Goal: Task Accomplishment & Management: Use online tool/utility

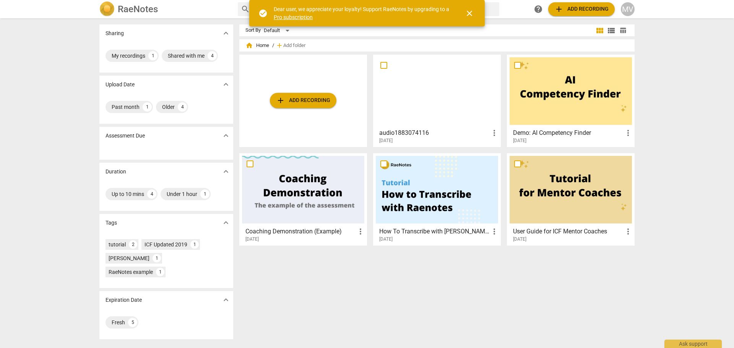
click at [467, 10] on span "close" at bounding box center [469, 13] width 9 height 9
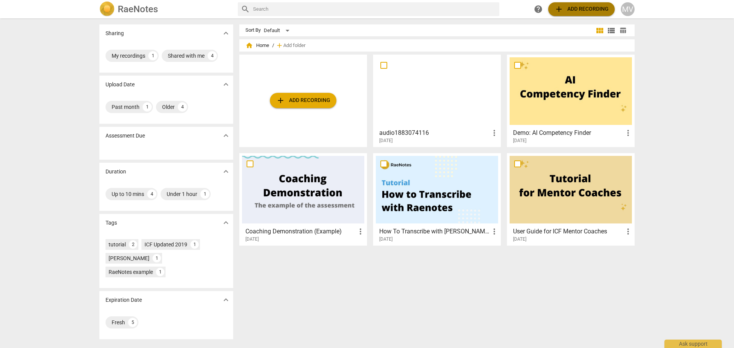
click at [556, 8] on span "add" at bounding box center [558, 9] width 9 height 9
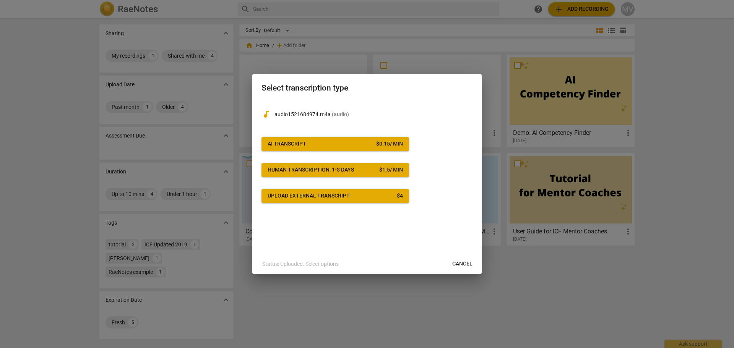
click at [462, 266] on span "Cancel" at bounding box center [462, 264] width 20 height 8
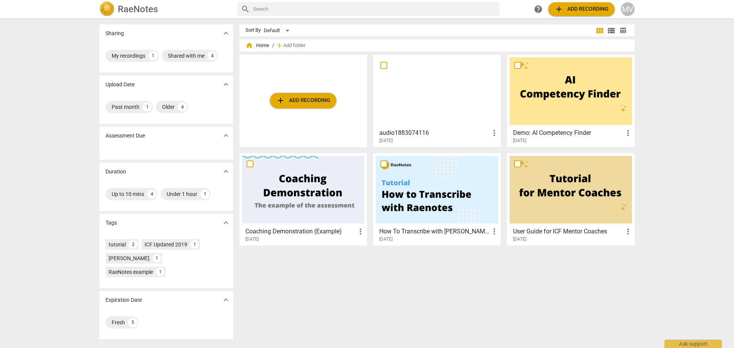
click at [105, 9] on img at bounding box center [106, 9] width 15 height 15
click at [631, 12] on div "MV" at bounding box center [628, 9] width 14 height 14
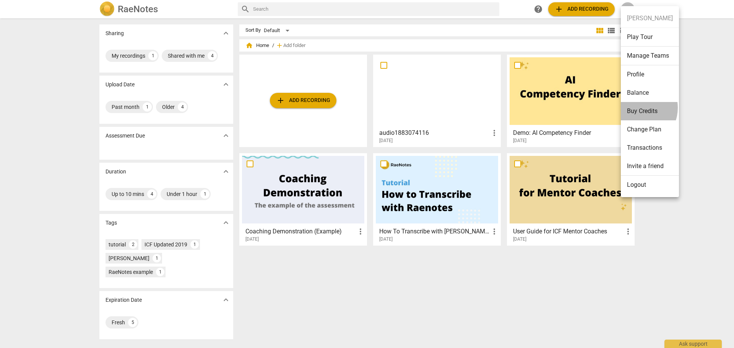
click at [636, 108] on li "Buy Credits" at bounding box center [650, 111] width 58 height 18
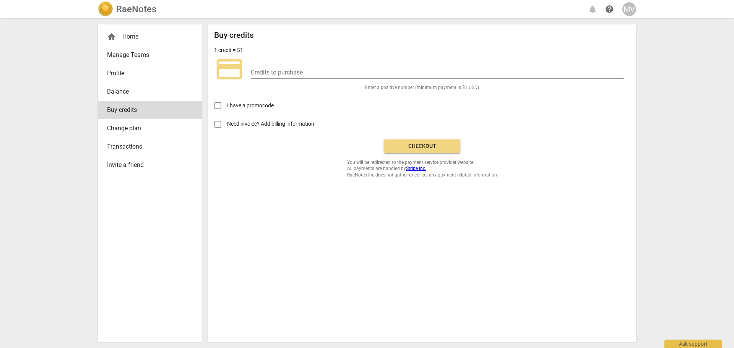
click at [131, 132] on span "Change plan" at bounding box center [146, 128] width 79 height 9
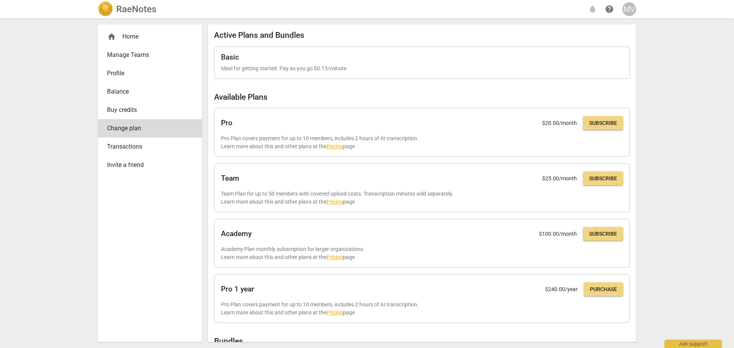
click at [130, 36] on div "home Home" at bounding box center [146, 36] width 79 height 9
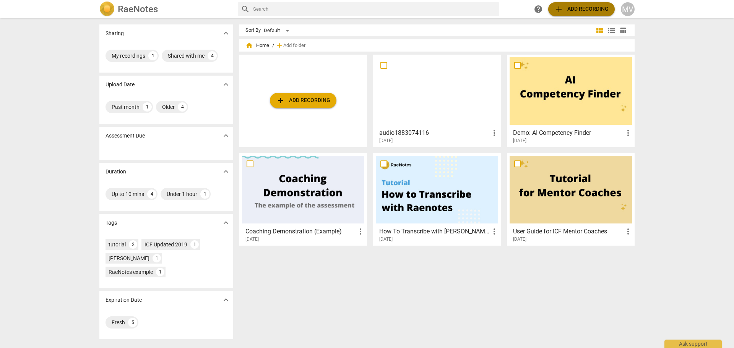
click at [560, 9] on span "add" at bounding box center [558, 9] width 9 height 9
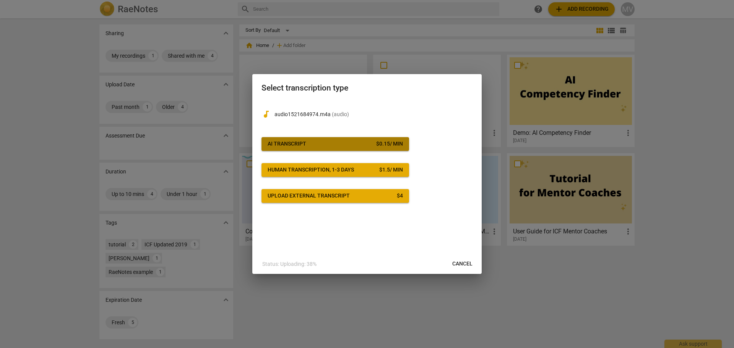
click at [348, 144] on span "AI Transcript $ 0.15 / min" at bounding box center [335, 144] width 135 height 8
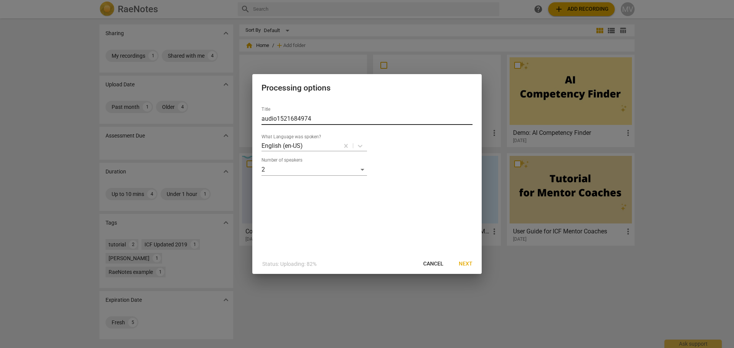
click at [314, 116] on input "audio1521684974" at bounding box center [366, 119] width 211 height 12
drag, startPoint x: 314, startPoint y: 116, endPoint x: 256, endPoint y: 118, distance: 58.1
click at [256, 118] on div "Title audio1521684974 What Language was spoken? English (en-US) Number of speak…" at bounding box center [366, 178] width 229 height 154
type input "[PERSON_NAME] ICF Call #2"
click at [467, 263] on span "Next" at bounding box center [466, 264] width 14 height 8
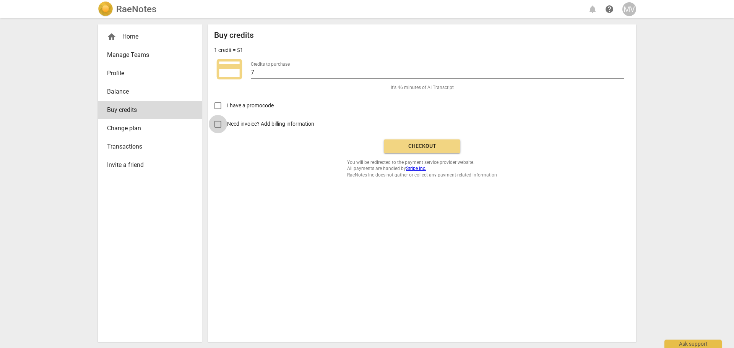
click at [217, 125] on input "Need invoice? Add billing information" at bounding box center [218, 124] width 18 height 18
checkbox input "true"
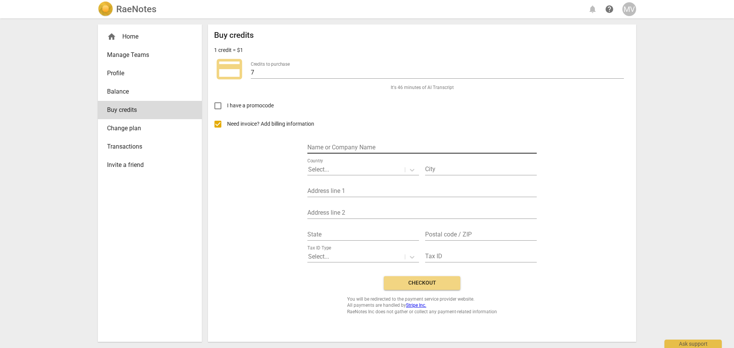
click at [370, 148] on input "text" at bounding box center [421, 148] width 229 height 11
type input "Ripp Leadership LLC"
type input "Erie"
type input "2287 Dogwood Dr"
type input "Colorado"
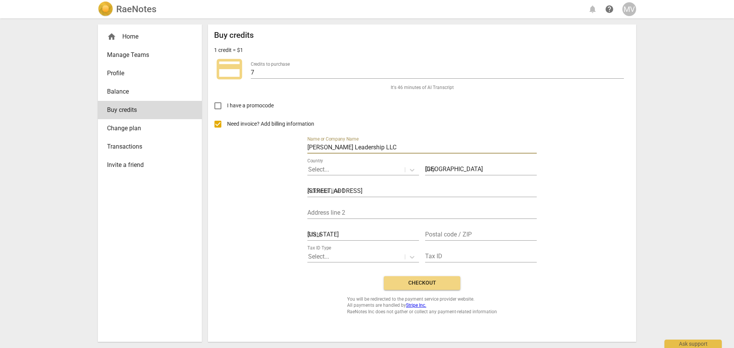
type input "80516"
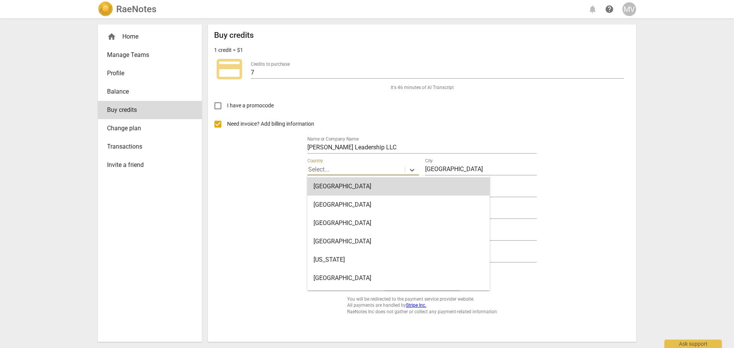
click at [379, 172] on div at bounding box center [356, 169] width 96 height 9
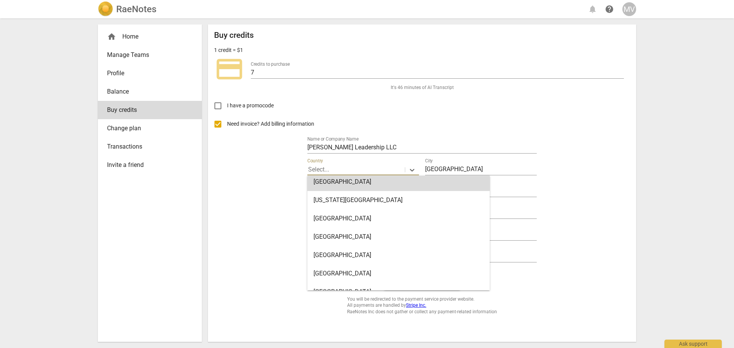
scroll to position [4281, 0]
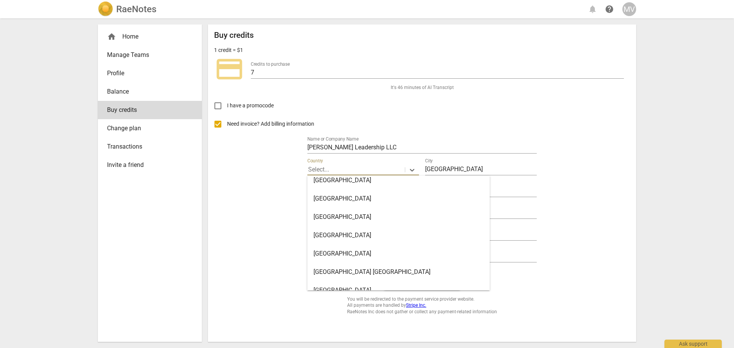
click at [365, 253] on div "United States" at bounding box center [398, 254] width 182 height 18
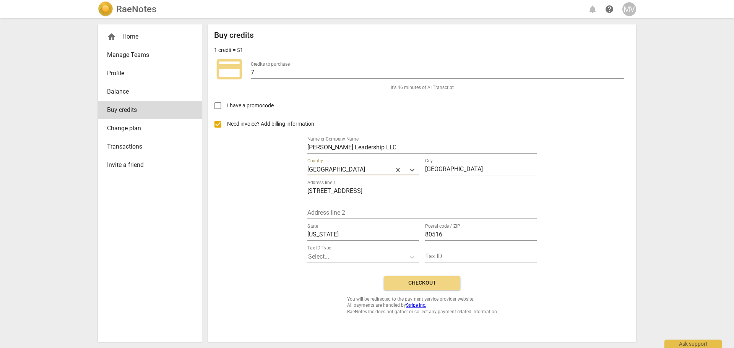
click at [429, 281] on span "Checkout" at bounding box center [422, 283] width 64 height 8
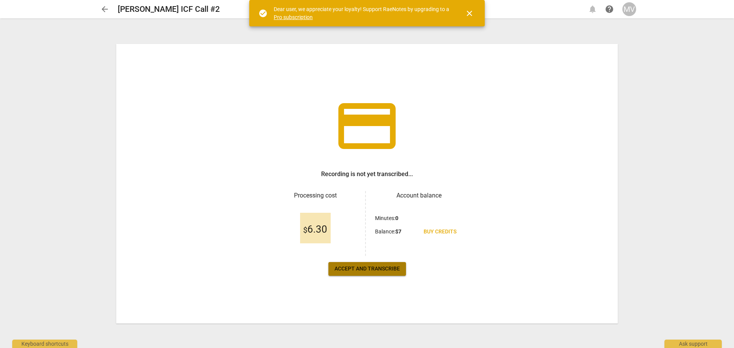
click at [369, 270] on span "Accept and transcribe" at bounding box center [366, 269] width 65 height 8
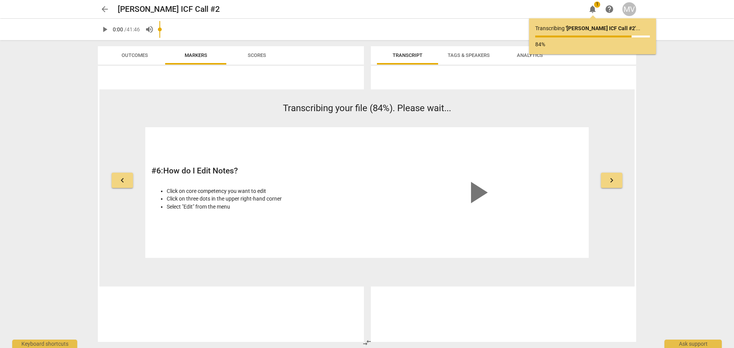
click at [681, 199] on div "arrow_back [PERSON_NAME] ICF Call #2 edit notifications 1 help MV play_arrow 0:…" at bounding box center [367, 174] width 734 height 348
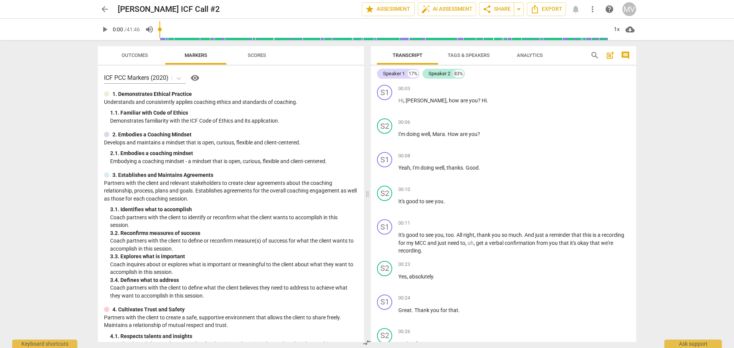
click at [462, 57] on span "Tags & Speakers" at bounding box center [469, 55] width 42 height 6
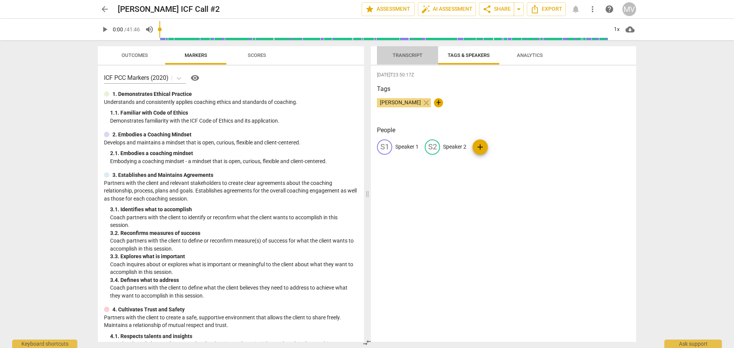
click at [399, 54] on span "Transcript" at bounding box center [408, 55] width 30 height 6
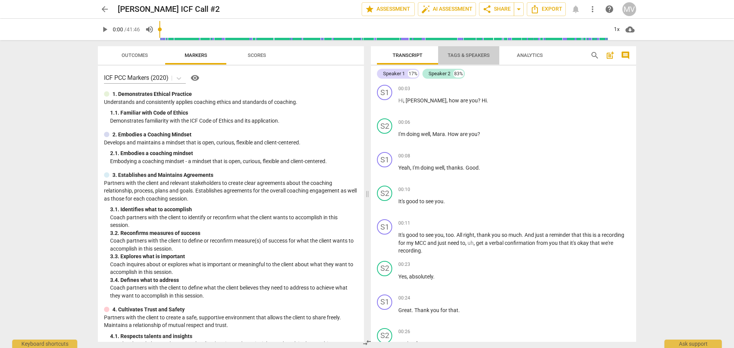
click at [476, 53] on span "Tags & Speakers" at bounding box center [469, 55] width 42 height 6
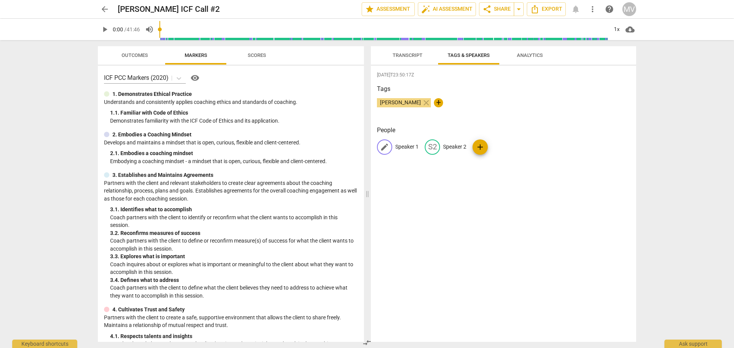
click at [405, 148] on p "Speaker 1" at bounding box center [406, 147] width 23 height 8
type input "[PERSON_NAME]"
click at [501, 146] on p "Speaker 2" at bounding box center [504, 147] width 23 height 8
type input "Client"
click at [430, 147] on p "[PERSON_NAME]" at bounding box center [415, 147] width 41 height 8
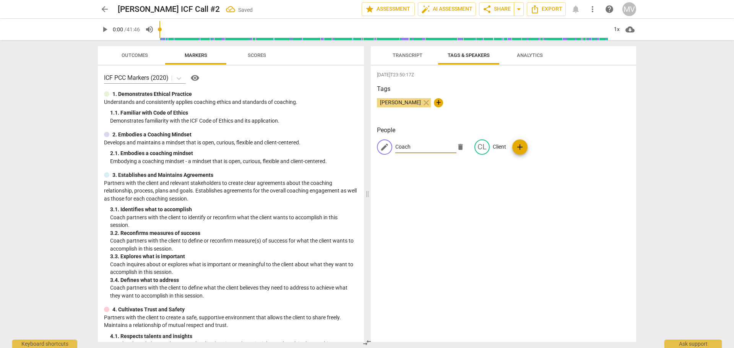
type input "Coach"
click at [600, 125] on div "[DATE]T23:50:17Z Tags [PERSON_NAME] close + People edit Coach delete CL Client …" at bounding box center [503, 204] width 265 height 276
click at [415, 54] on span "Transcript" at bounding box center [408, 55] width 30 height 6
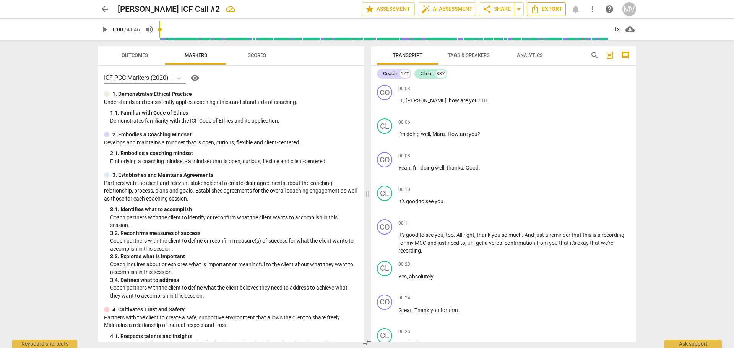
click at [543, 10] on span "Export" at bounding box center [546, 9] width 32 height 9
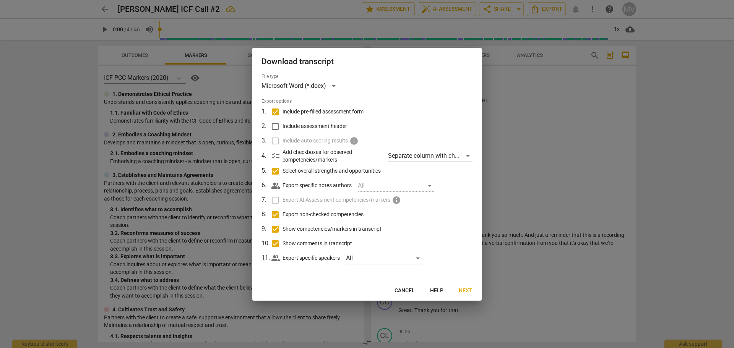
click at [461, 290] on span "Next" at bounding box center [466, 291] width 14 height 8
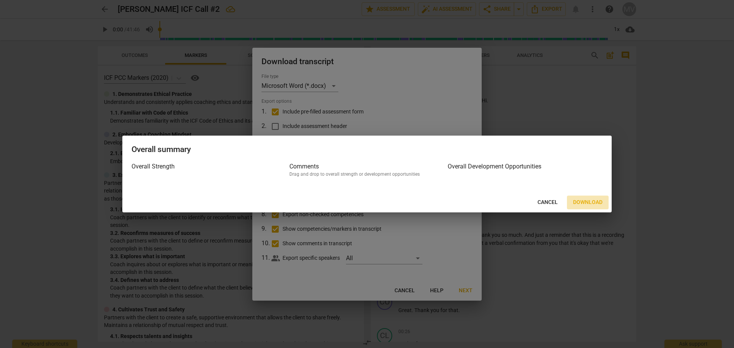
click at [589, 201] on span "Download" at bounding box center [587, 203] width 29 height 8
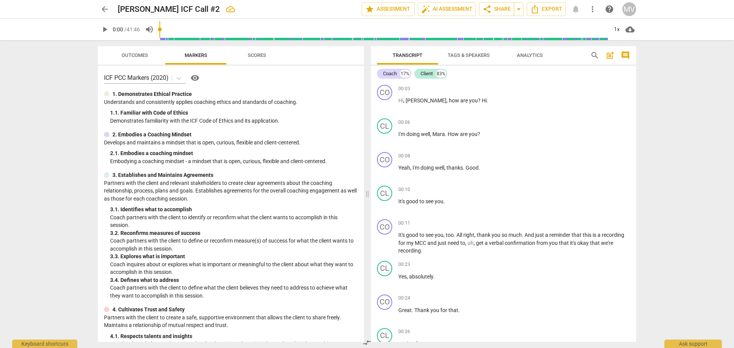
click at [669, 77] on div "arrow_back [PERSON_NAME] ICF Call #2 edit star Assessment auto_fix_high AI Asse…" at bounding box center [367, 174] width 734 height 348
click at [388, 11] on span "star Assessment" at bounding box center [388, 9] width 46 height 9
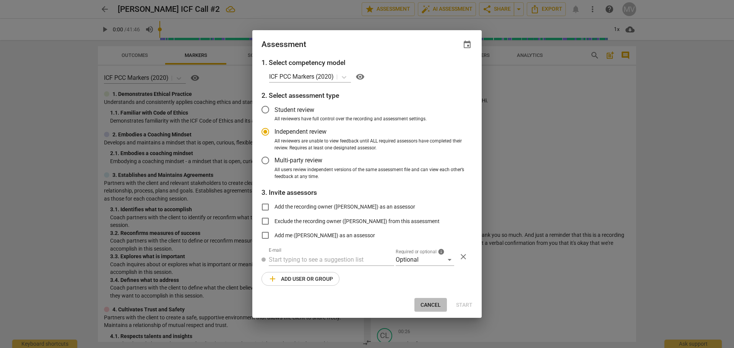
click at [431, 303] on span "Cancel" at bounding box center [430, 306] width 20 height 8
radio input "false"
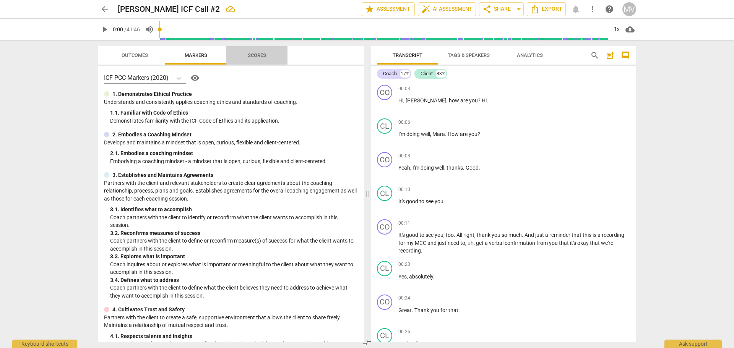
click at [254, 54] on span "Scores" at bounding box center [257, 55] width 18 height 6
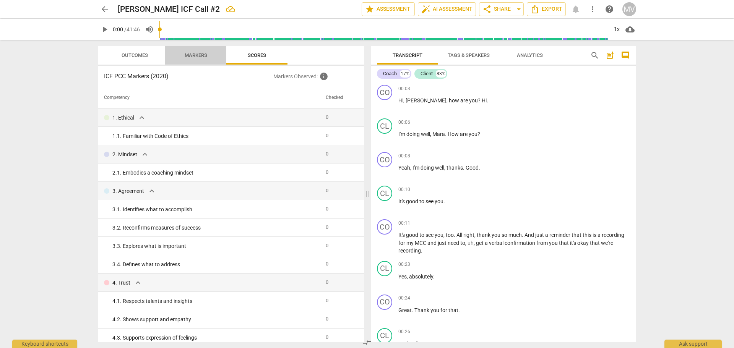
click at [191, 57] on span "Markers" at bounding box center [196, 55] width 23 height 6
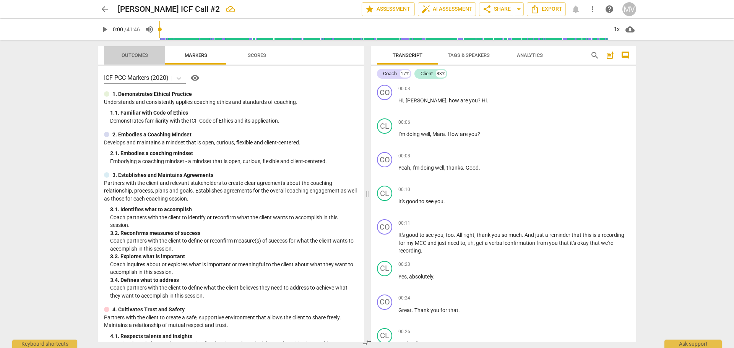
click at [129, 53] on span "Outcomes" at bounding box center [135, 55] width 26 height 6
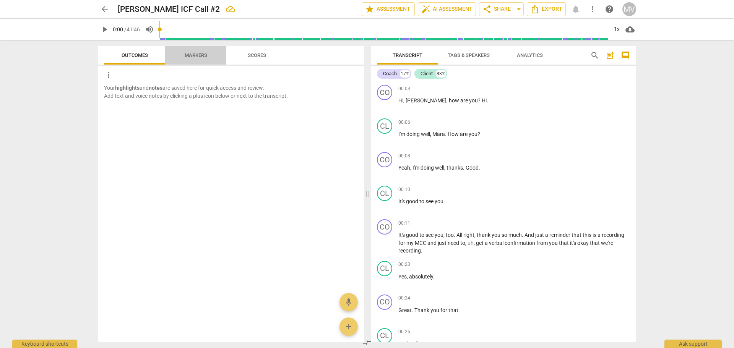
click at [194, 52] on span "Markers" at bounding box center [196, 55] width 23 height 6
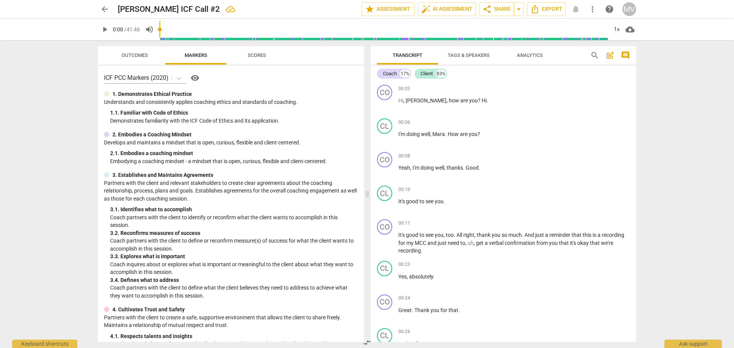
click at [525, 55] on span "Analytics" at bounding box center [530, 55] width 26 height 6
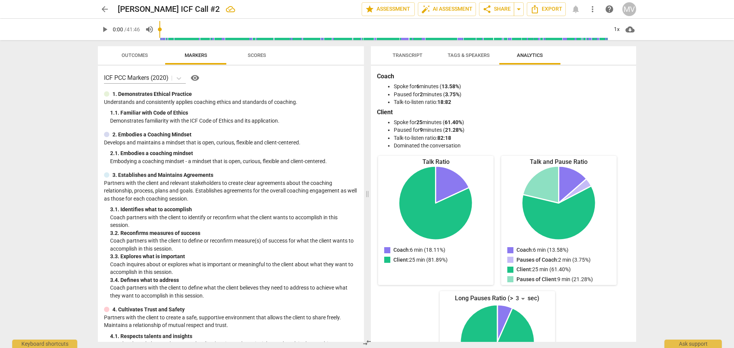
click at [400, 57] on span "Transcript" at bounding box center [408, 55] width 30 height 6
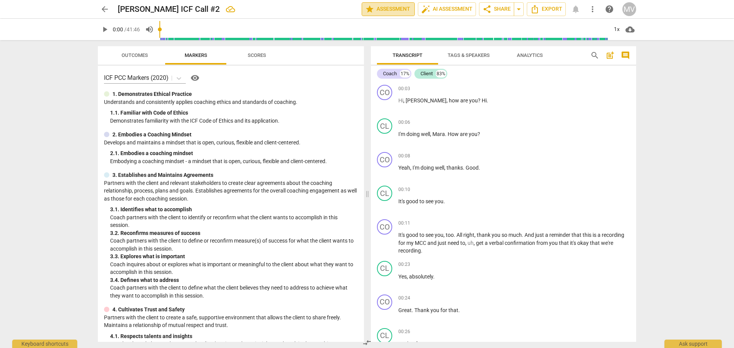
click at [383, 5] on span "star Assessment" at bounding box center [388, 9] width 46 height 9
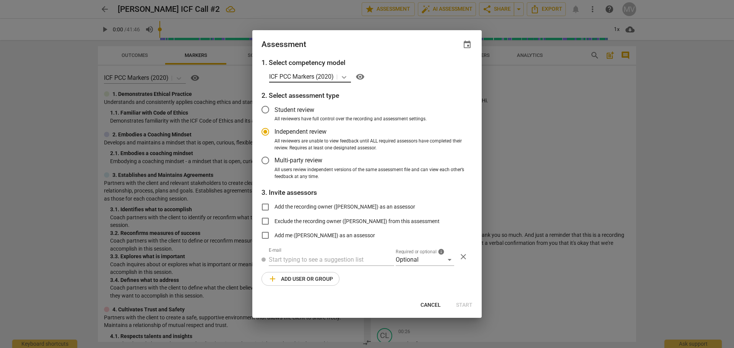
click at [344, 78] on icon at bounding box center [344, 77] width 8 height 8
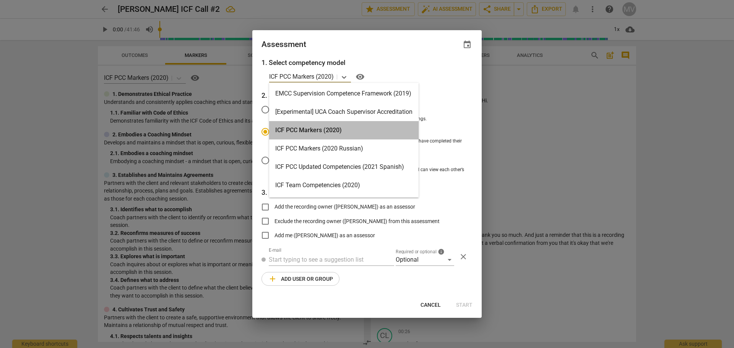
click at [331, 130] on div "ICF PCC Markers (2020)" at bounding box center [343, 130] width 149 height 18
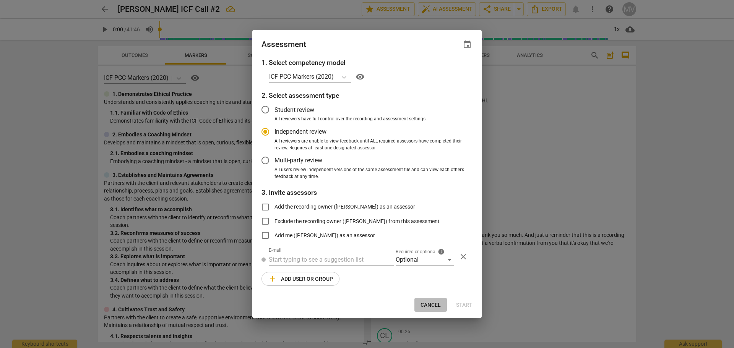
click at [432, 303] on span "Cancel" at bounding box center [430, 306] width 20 height 8
radio input "false"
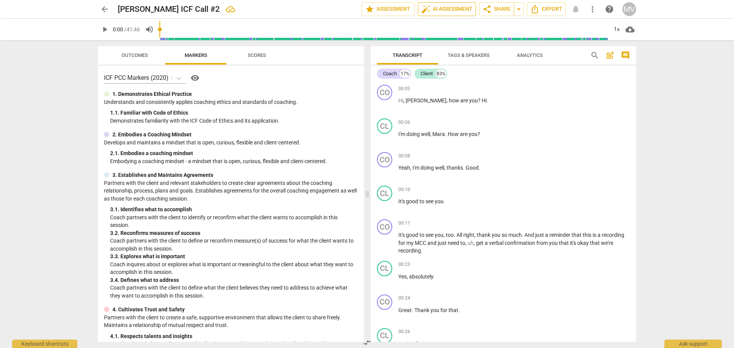
click at [446, 5] on span "auto_fix_high AI Assessment" at bounding box center [446, 9] width 51 height 9
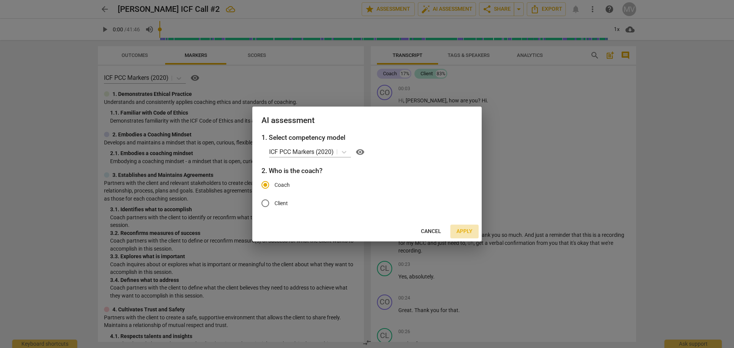
click at [464, 232] on span "Apply" at bounding box center [464, 232] width 16 height 8
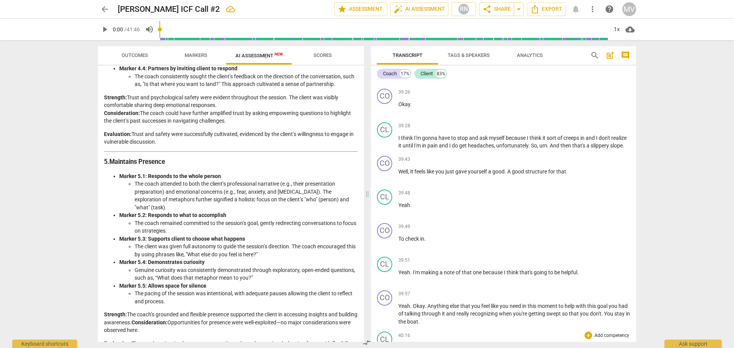
scroll to position [5004, 0]
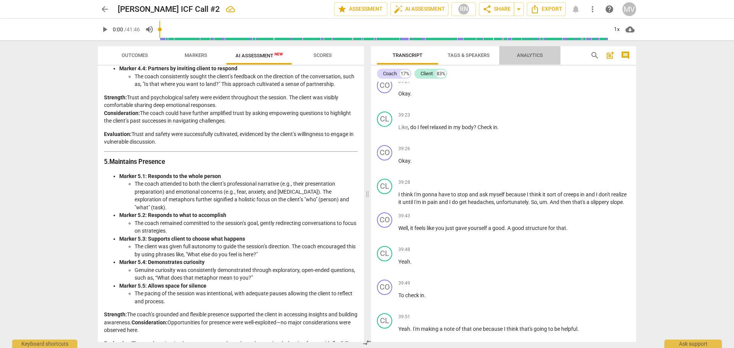
click at [535, 55] on span "Analytics" at bounding box center [530, 55] width 26 height 6
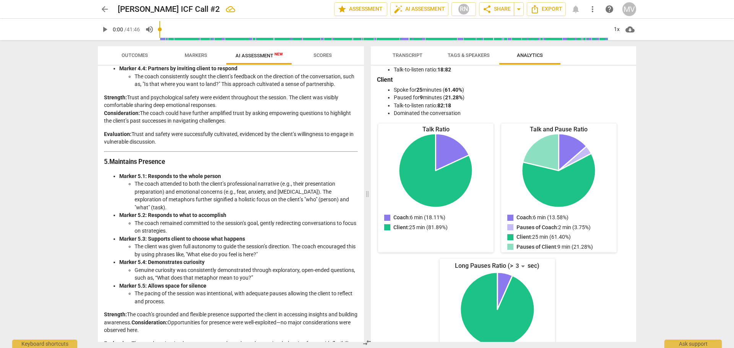
scroll to position [0, 0]
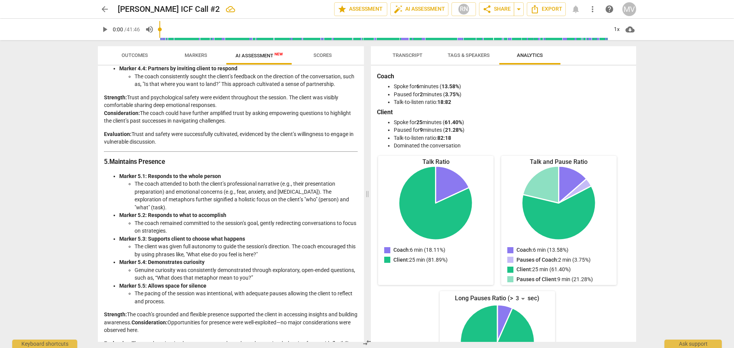
click at [469, 55] on span "Tags & Speakers" at bounding box center [469, 55] width 42 height 6
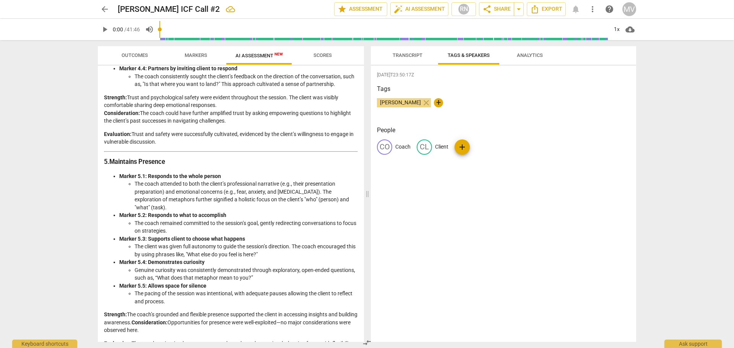
click at [406, 56] on span "Transcript" at bounding box center [408, 55] width 30 height 6
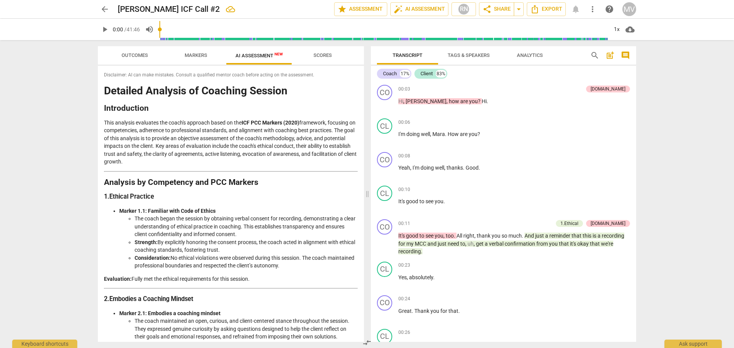
click at [317, 55] on span "Scores" at bounding box center [322, 55] width 18 height 6
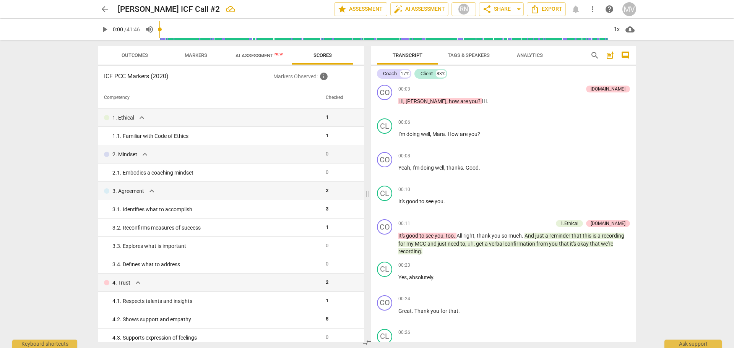
click at [251, 57] on span "AI Assessment New" at bounding box center [258, 56] width 47 height 6
